Goal: Task Accomplishment & Management: Manage account settings

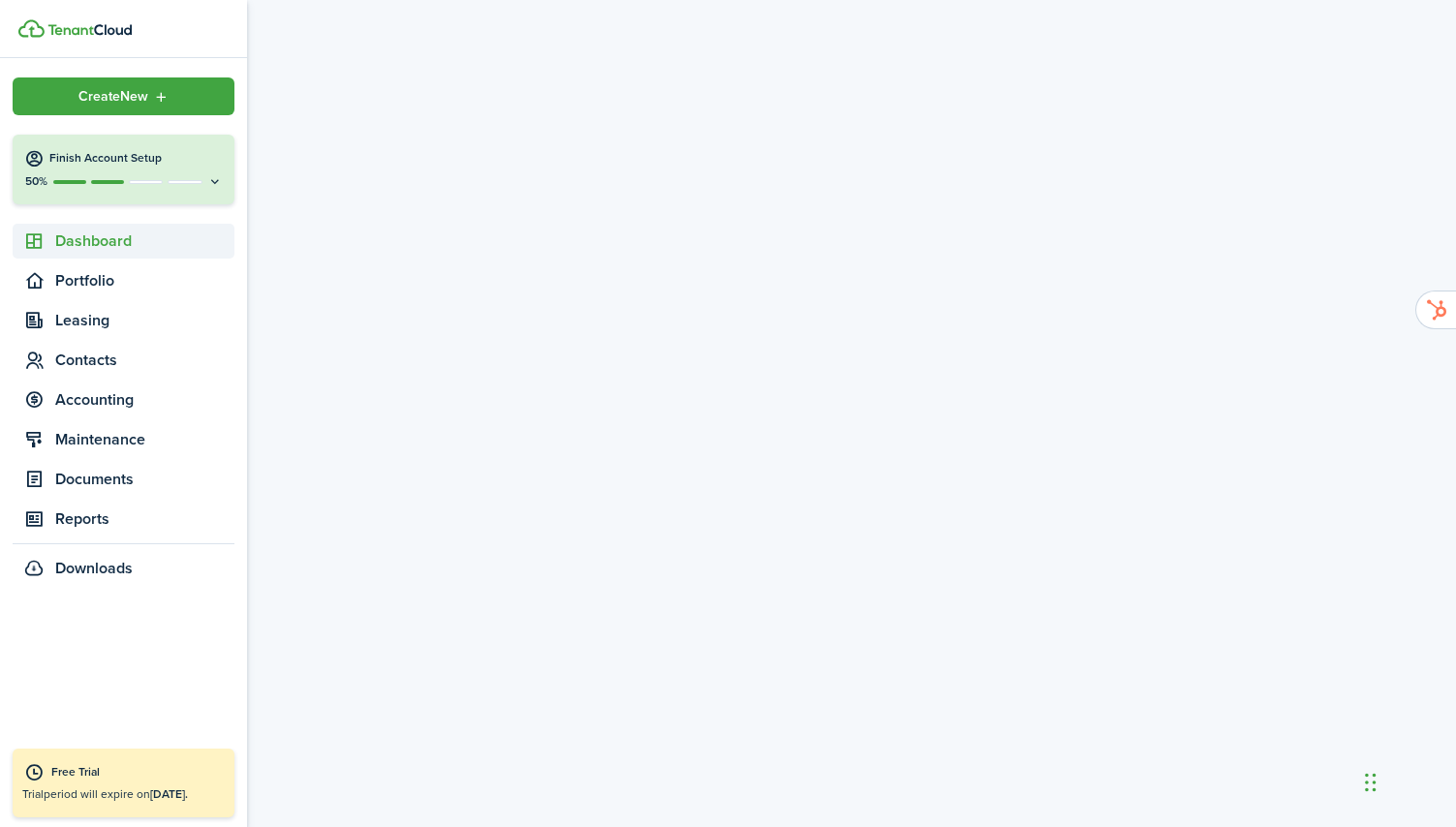
click at [50, 243] on sidebar-link-icon at bounding box center [34, 242] width 43 height 21
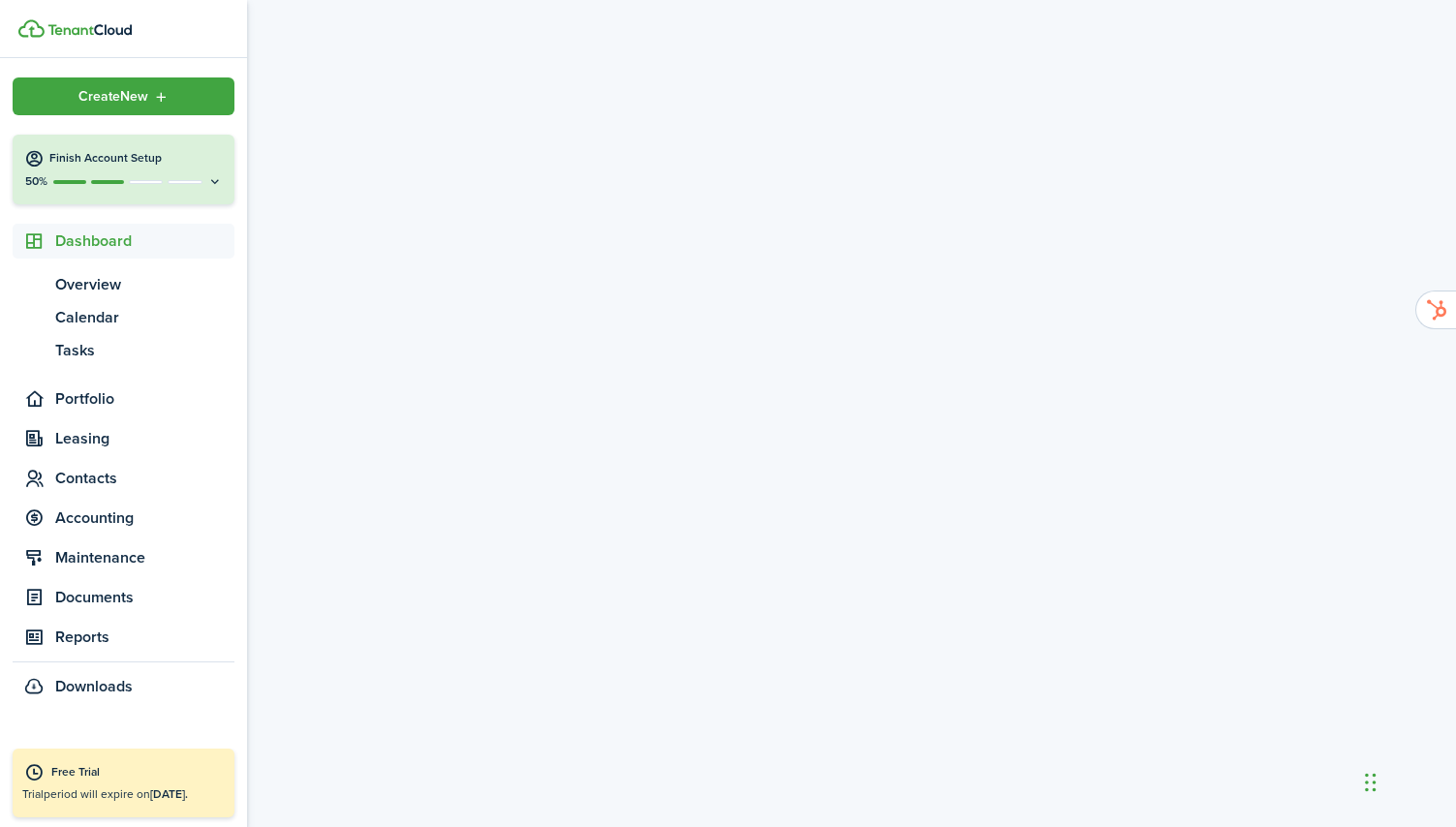
click at [38, 25] on img at bounding box center [32, 29] width 26 height 19
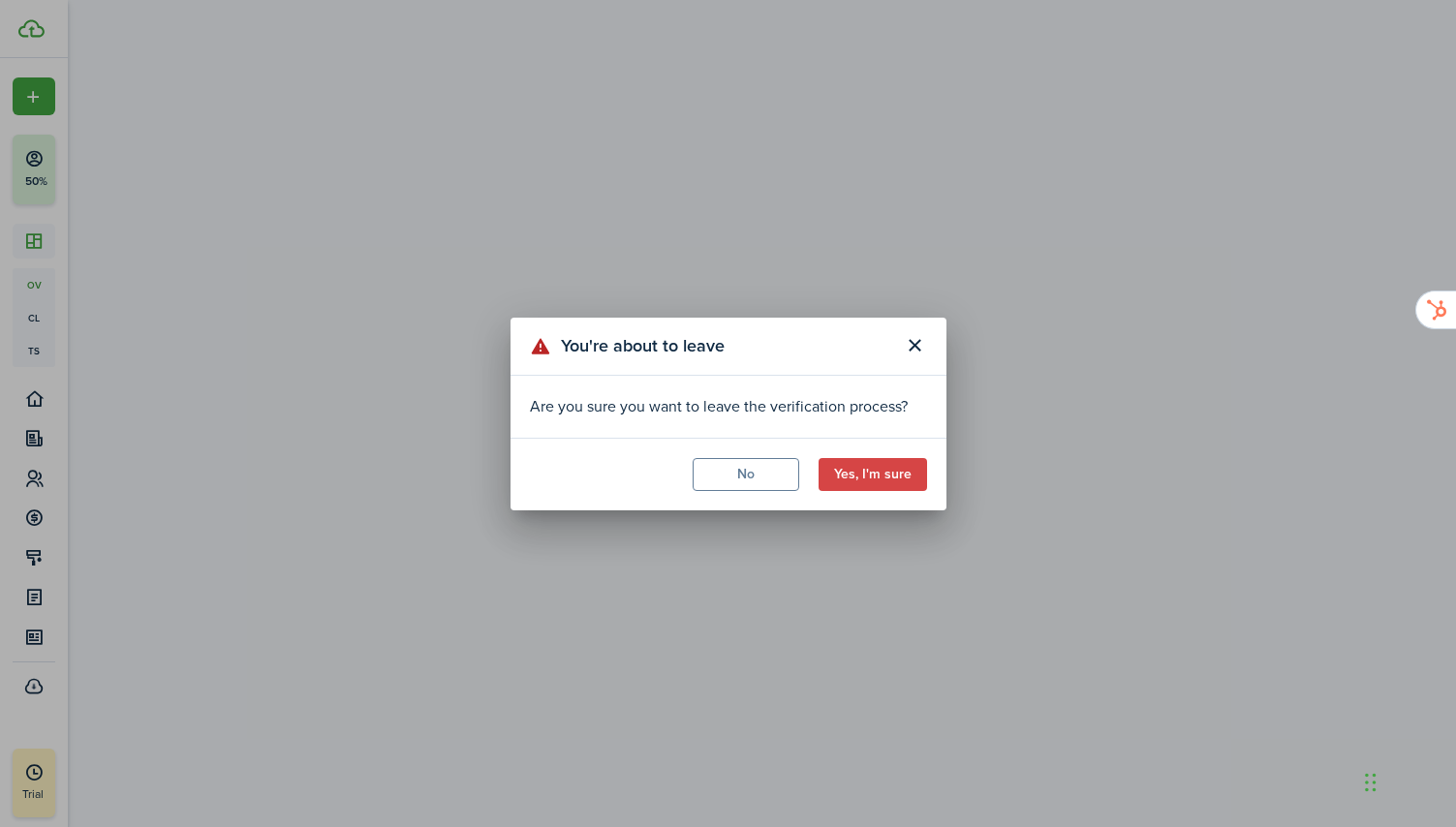
click at [892, 476] on button "Yes, I'm sure" at bounding box center [873, 474] width 109 height 33
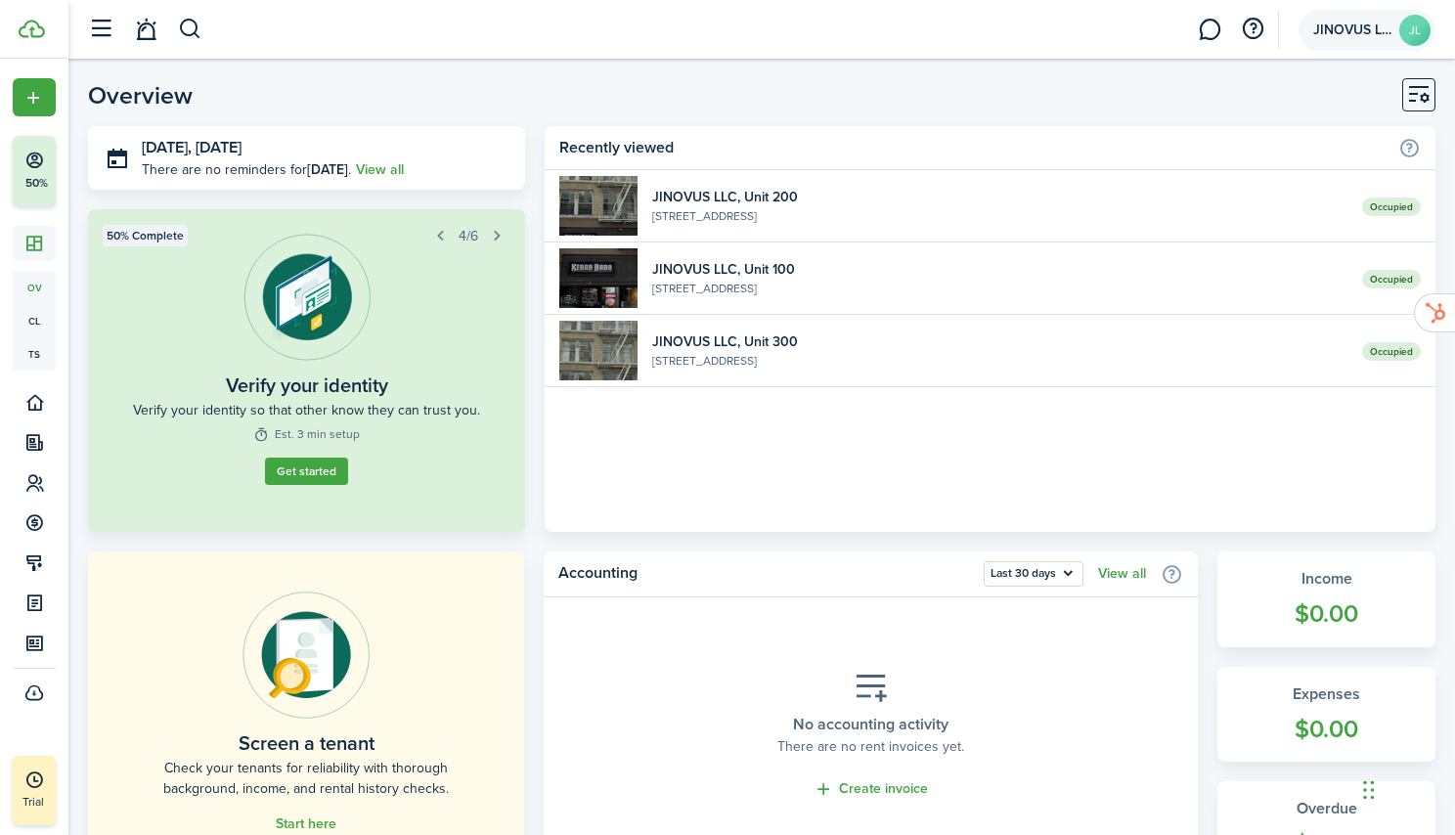
click at [1325, 23] on span "JINOVUS LLC" at bounding box center [1353, 30] width 78 height 14
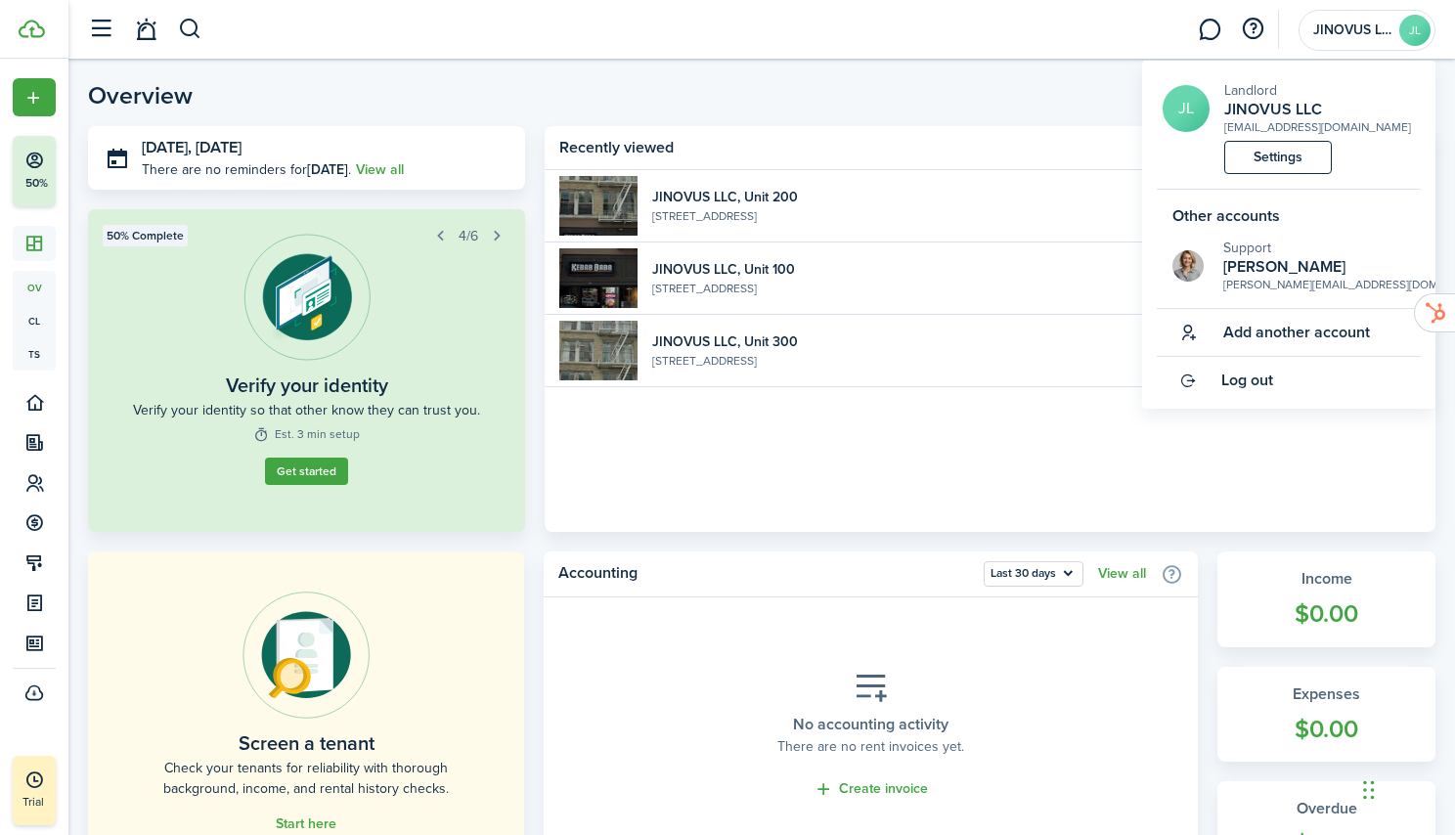
click at [1270, 372] on span "Log out" at bounding box center [1248, 381] width 52 height 18
